Goal: Task Accomplishment & Management: Manage account settings

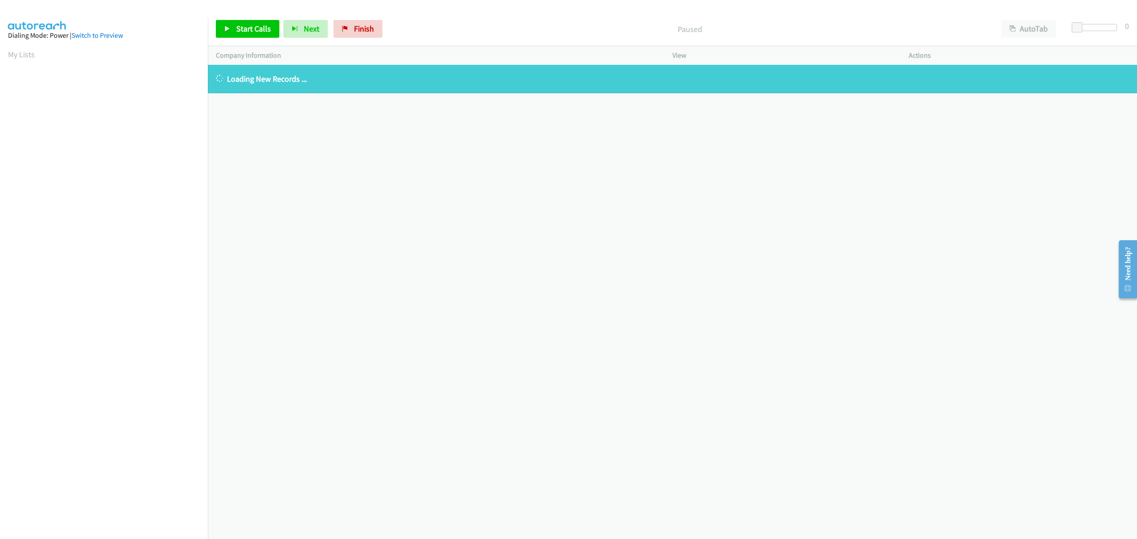
click at [440, 171] on div "+1 415-964-1034 Call failed - Please reload the list and try again The Callbar …" at bounding box center [672, 302] width 929 height 474
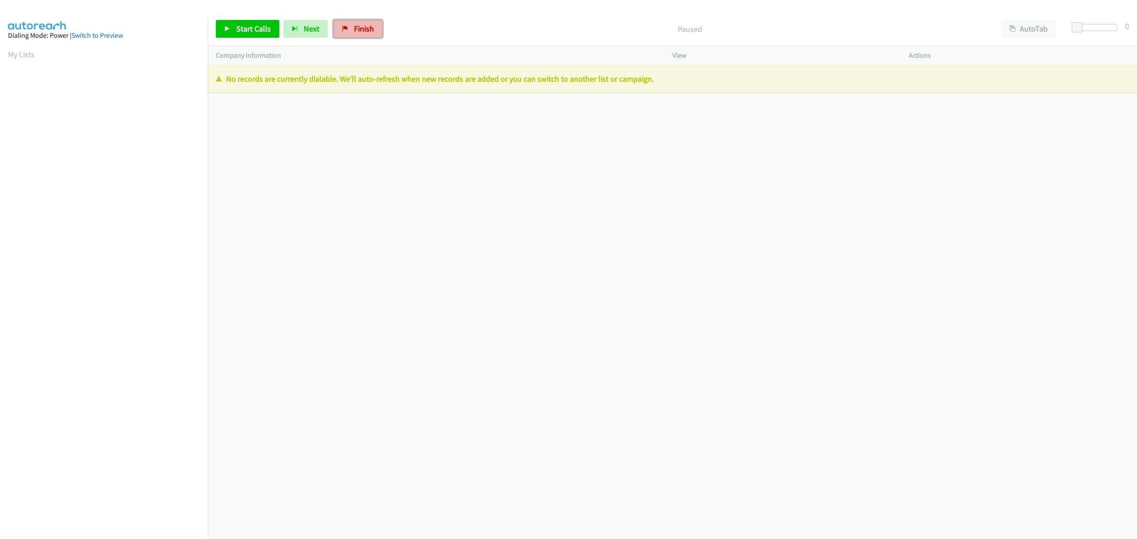
click at [351, 31] on link "Finish" at bounding box center [358, 29] width 49 height 18
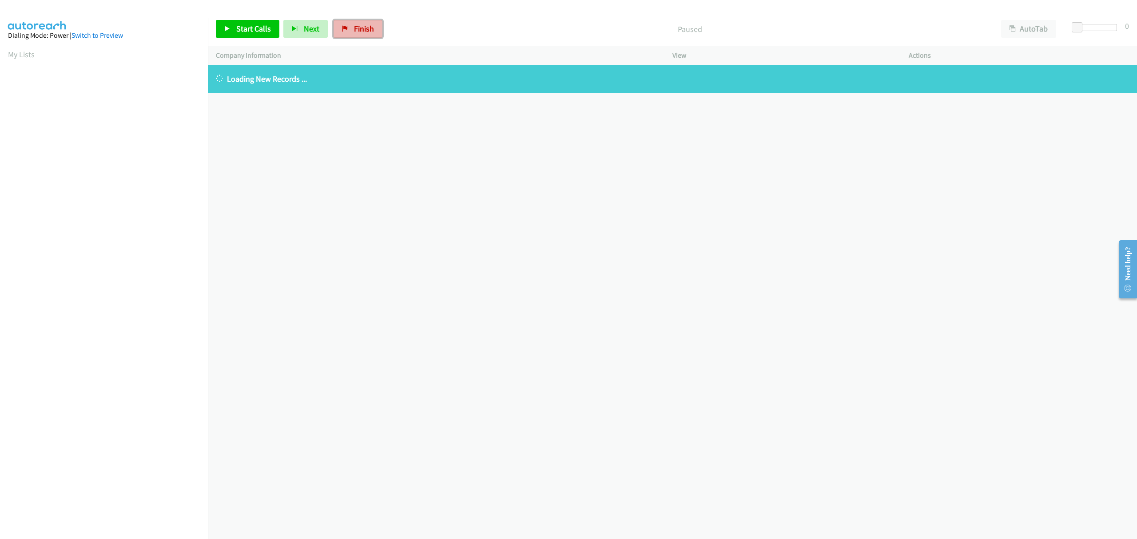
click at [359, 24] on span "Finish" at bounding box center [364, 29] width 20 height 10
